Goal: Task Accomplishment & Management: Use online tool/utility

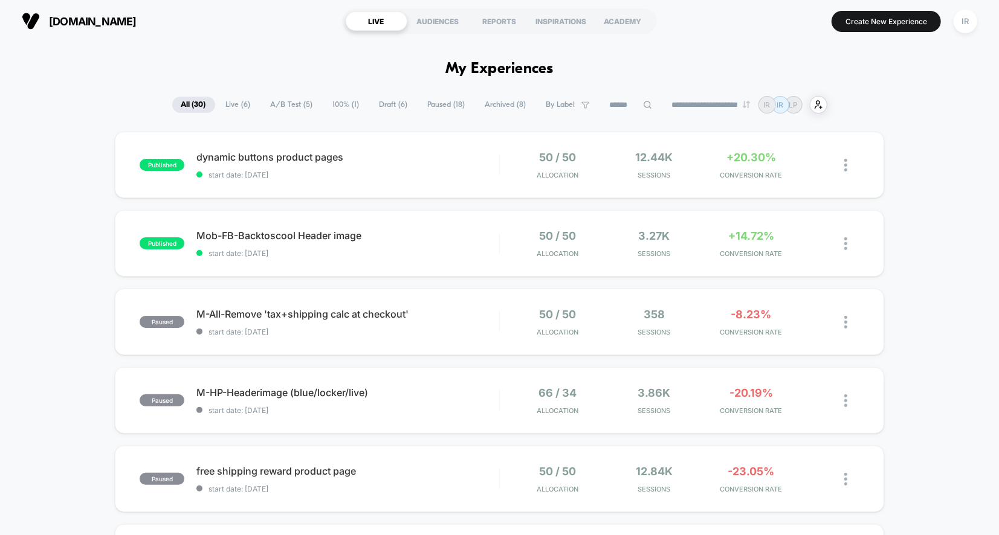
click at [281, 105] on span "A/B Test ( 5 )" at bounding box center [292, 105] width 60 height 16
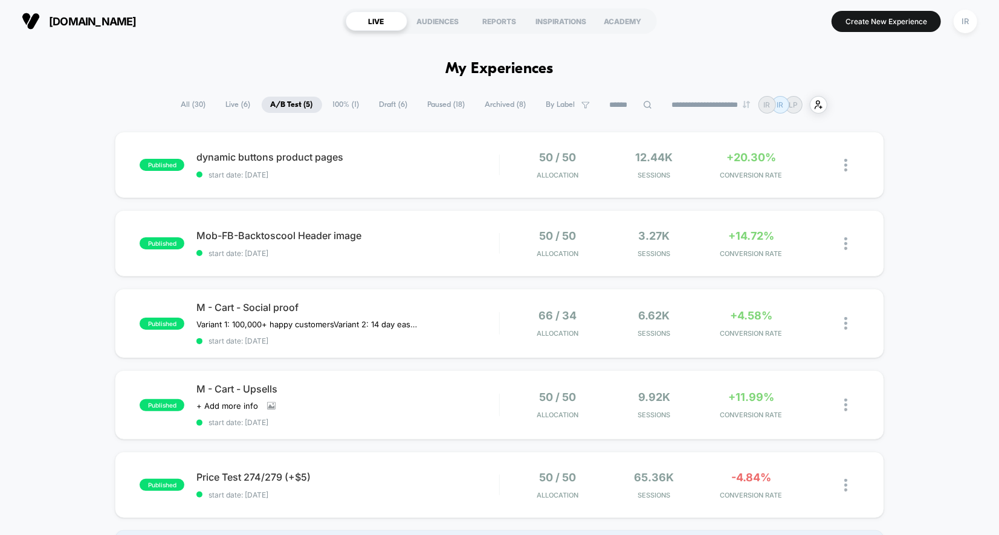
click at [394, 103] on span "Draft ( 6 )" at bounding box center [393, 105] width 47 height 16
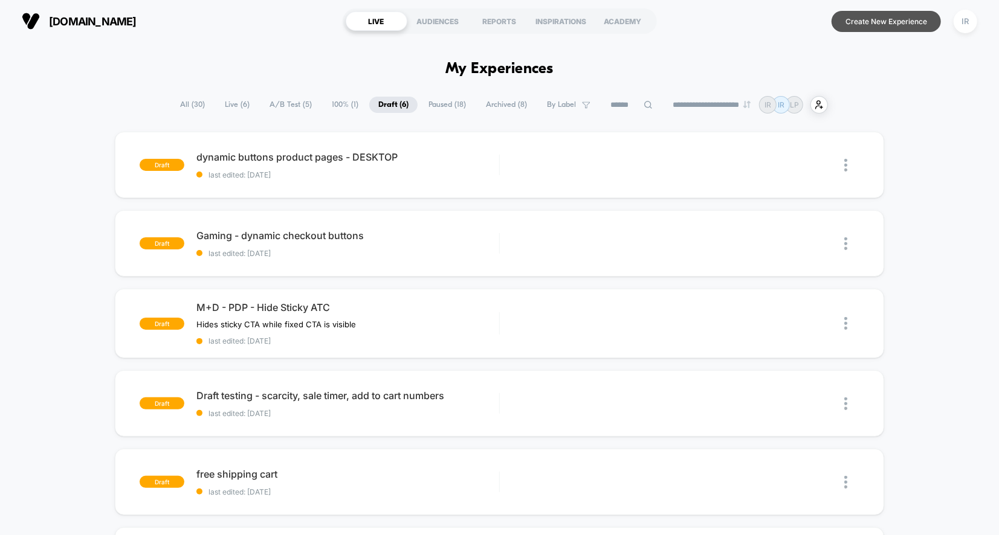
click at [898, 21] on button "Create New Experience" at bounding box center [885, 21] width 109 height 21
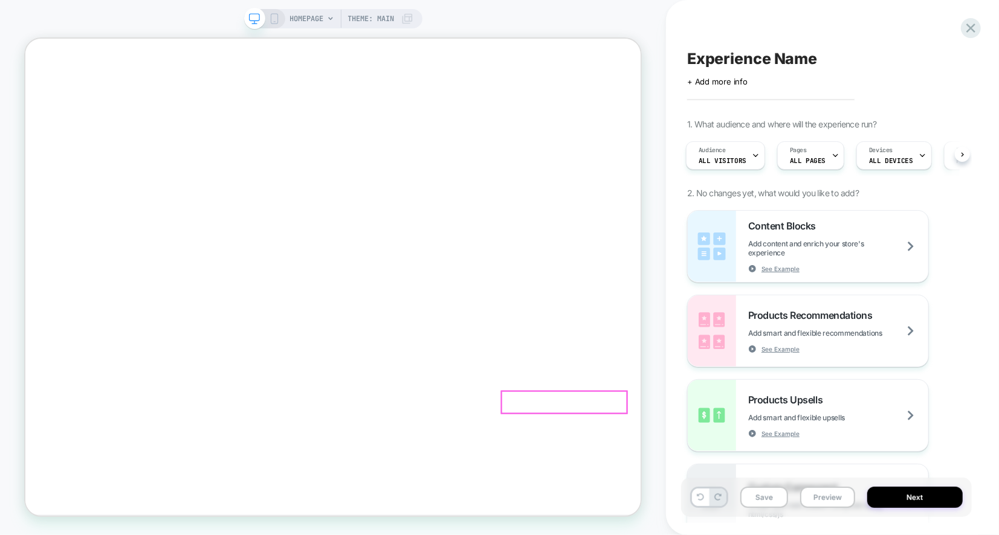
scroll to position [0, 2234]
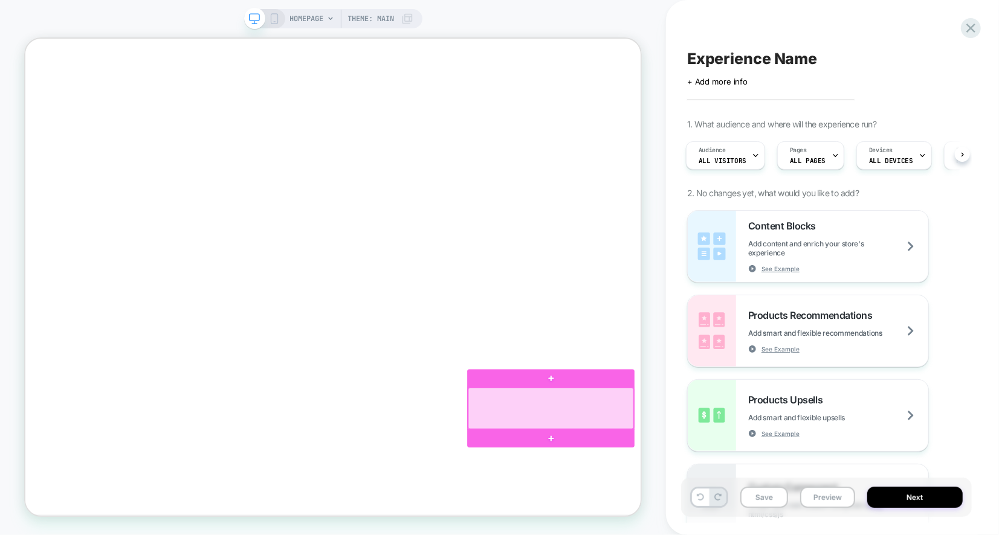
click at [624, 514] on div at bounding box center [725, 531] width 221 height 55
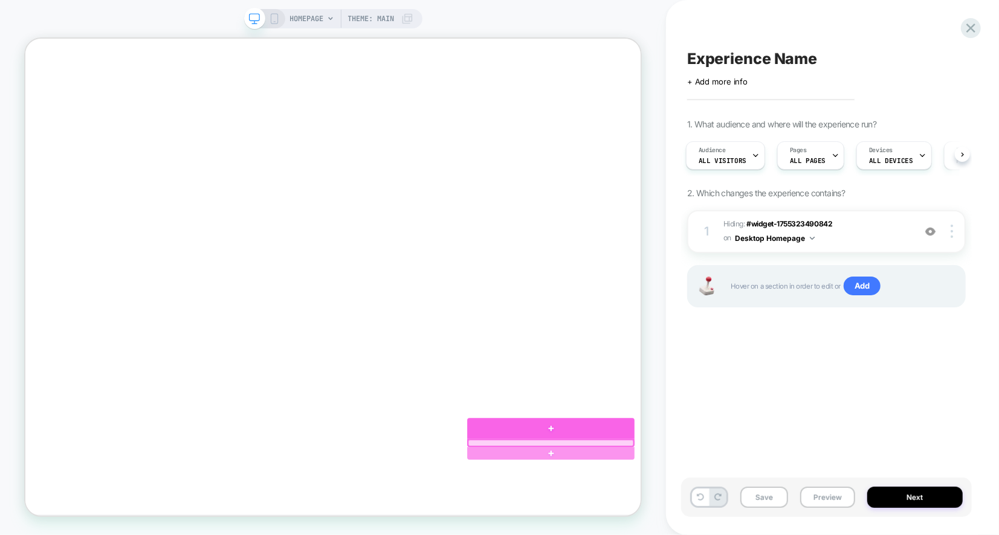
scroll to position [0, 446]
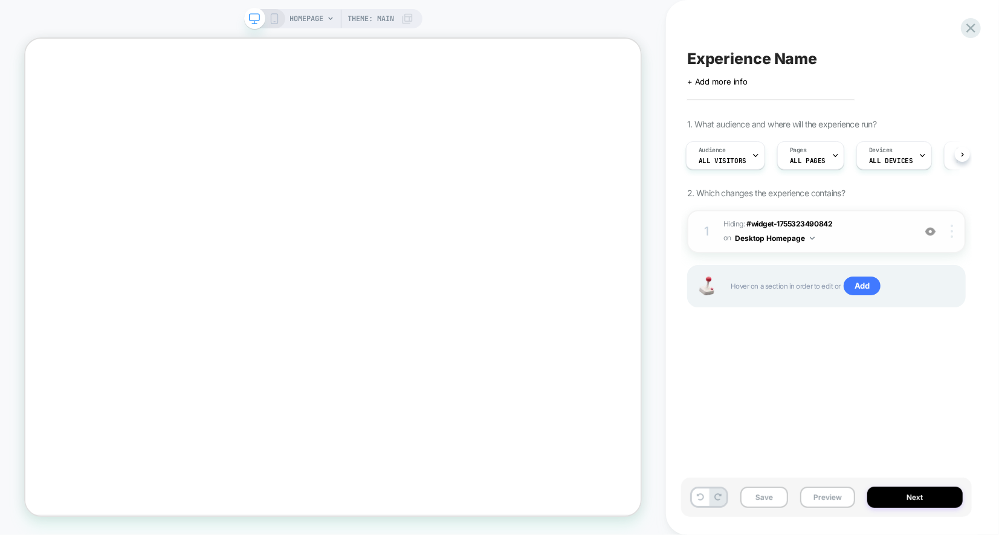
click at [952, 233] on img at bounding box center [951, 231] width 2 height 13
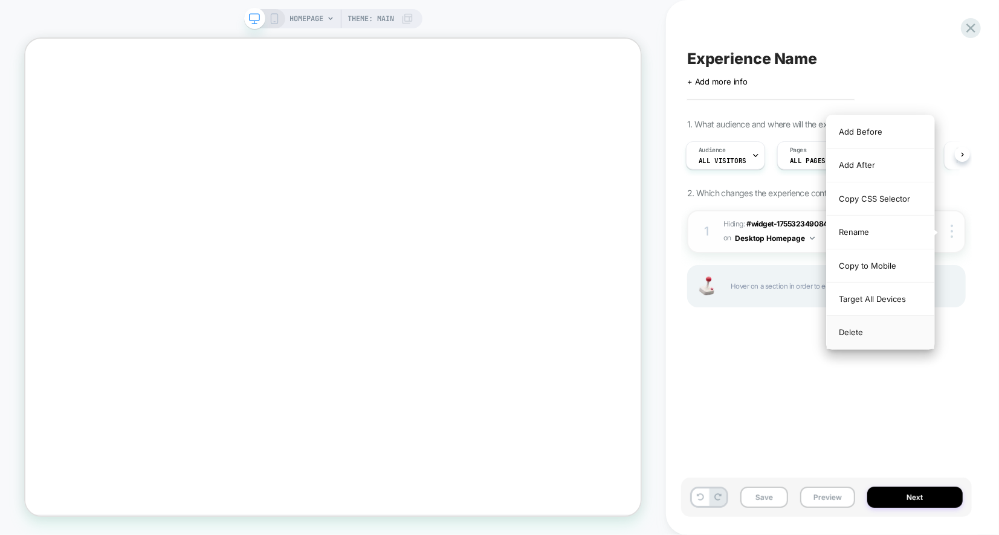
scroll to position [0, 894]
click at [881, 323] on div "Delete" at bounding box center [880, 332] width 108 height 33
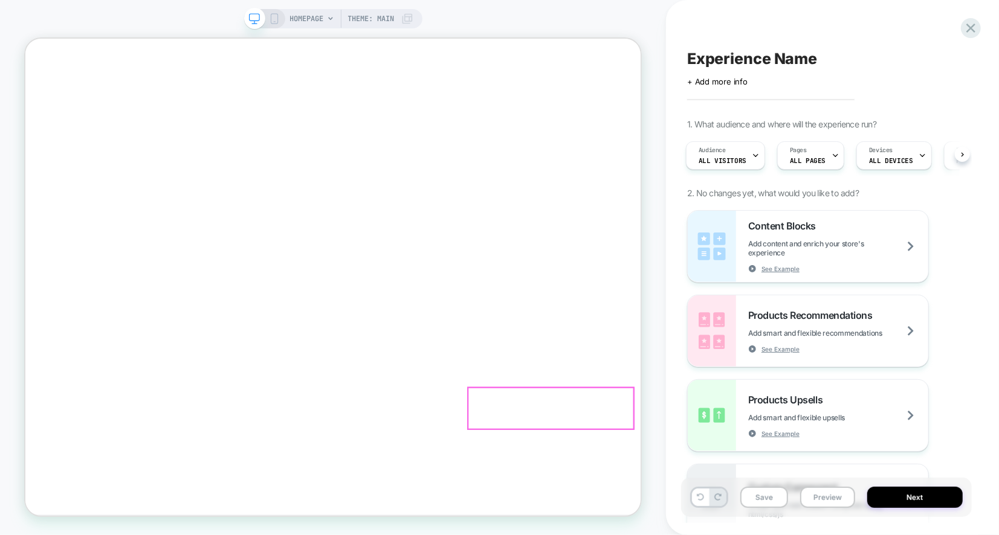
scroll to position [0, 0]
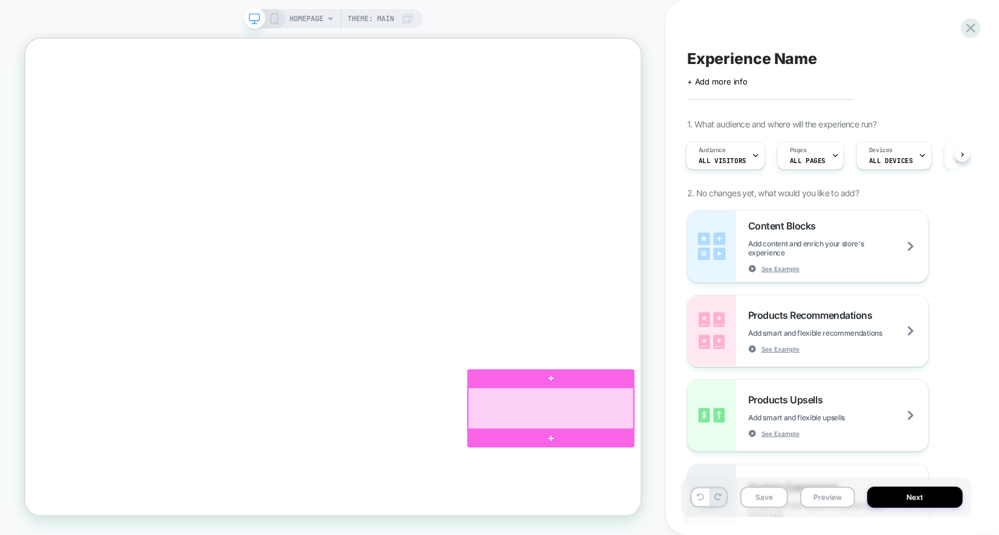
click at [804, 532] on div at bounding box center [725, 531] width 221 height 55
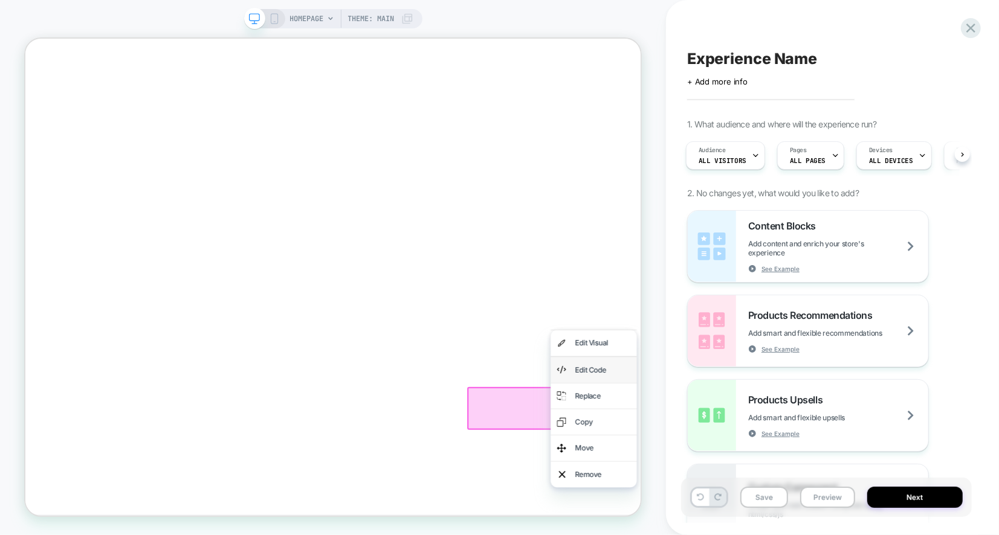
scroll to position [0, 446]
click at [807, 493] on div "Edit Code" at bounding box center [782, 480] width 115 height 34
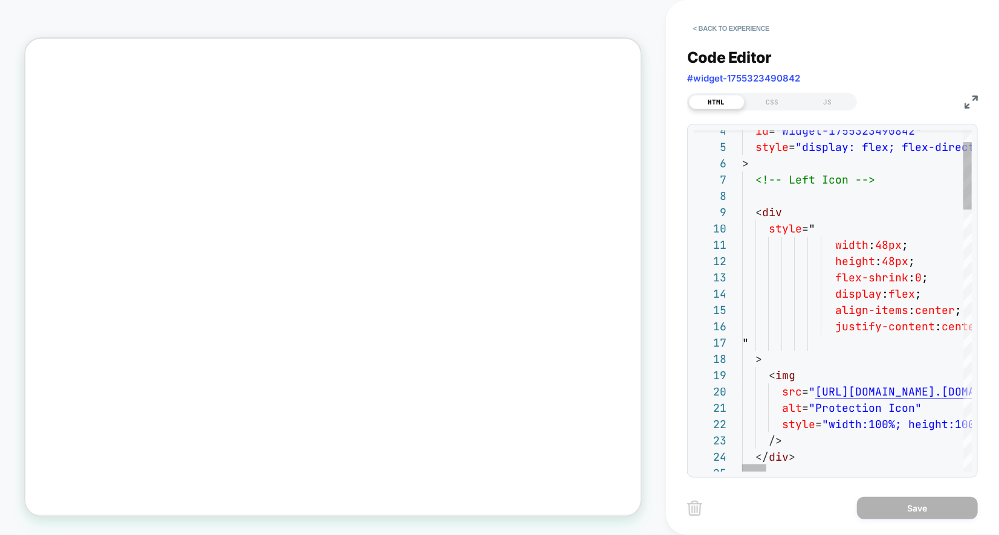
scroll to position [0, 2234]
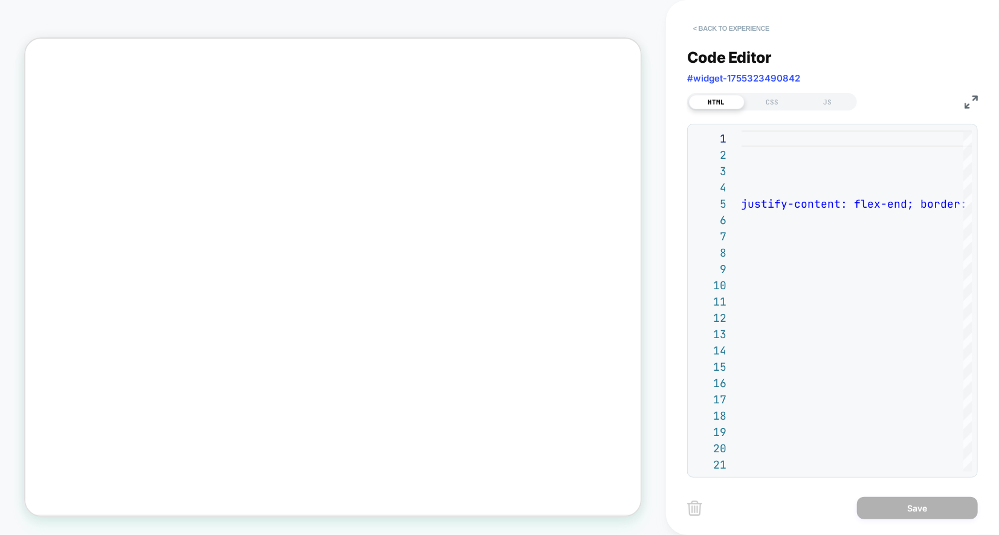
click at [755, 31] on button "< Back to experience" at bounding box center [731, 28] width 88 height 19
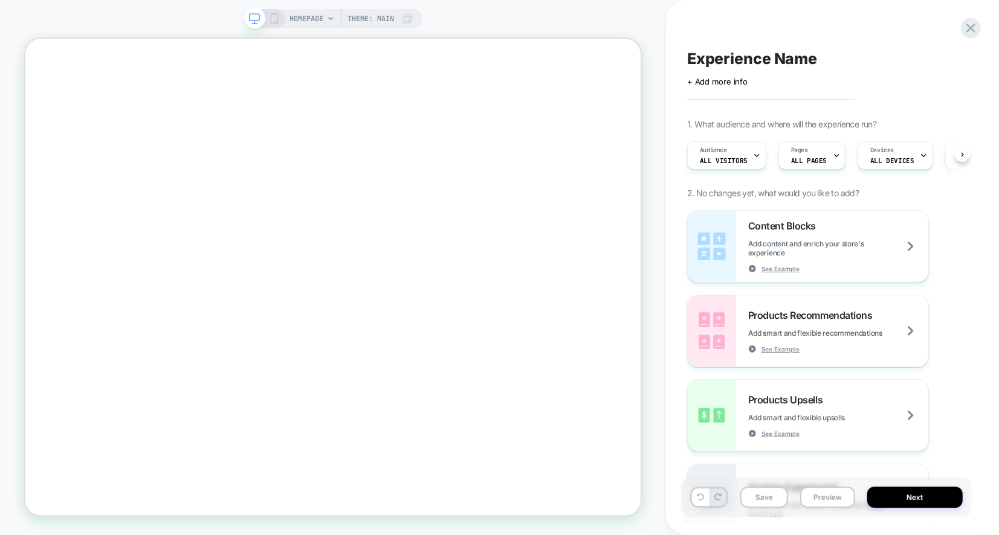
scroll to position [0, 1]
click at [30, 92] on icon "Close" at bounding box center [30, 92] width 0 height 0
click at [975, 24] on icon at bounding box center [970, 28] width 16 height 16
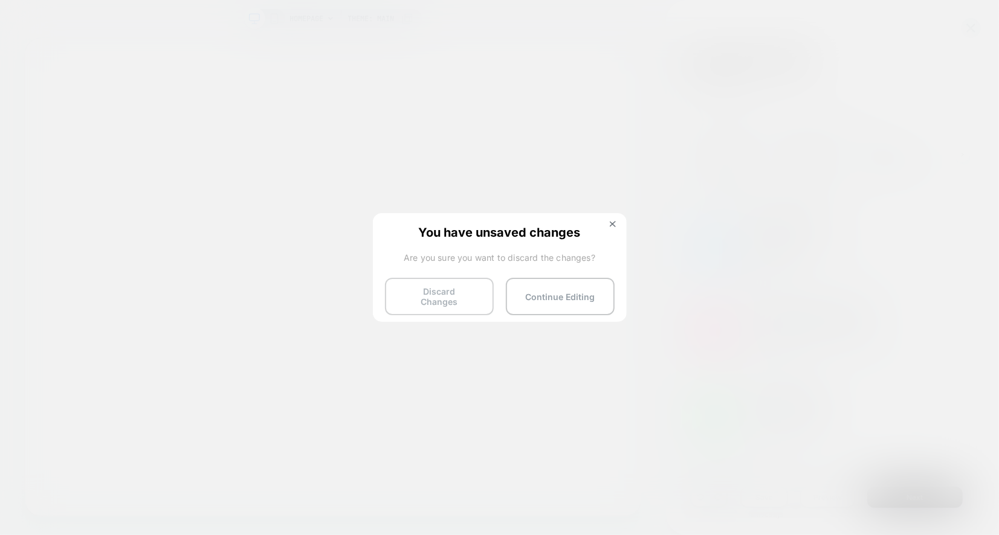
click at [456, 283] on button "Discard Changes" at bounding box center [439, 296] width 109 height 37
